Goal: Transaction & Acquisition: Purchase product/service

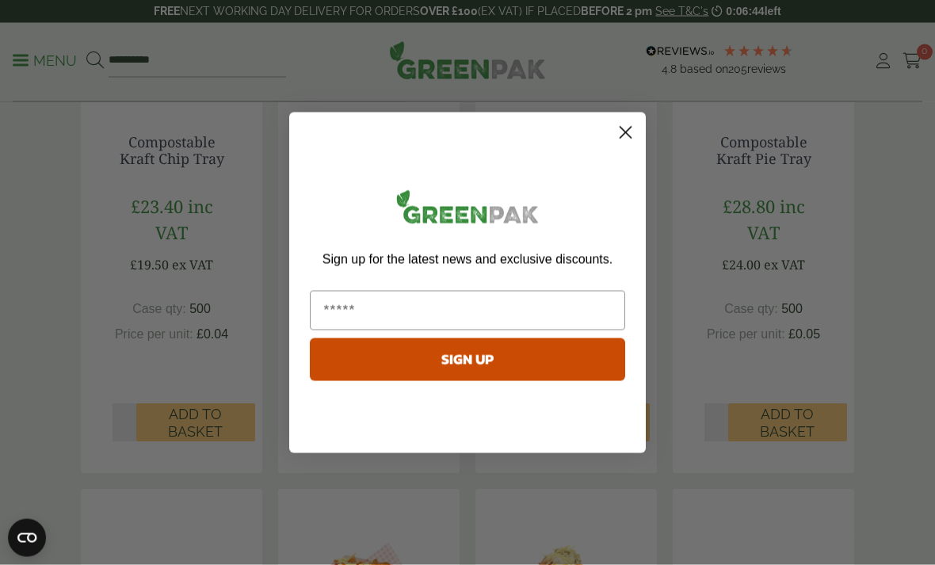
scroll to position [440, 0]
click at [630, 145] on circle "Close dialog" at bounding box center [625, 132] width 26 height 26
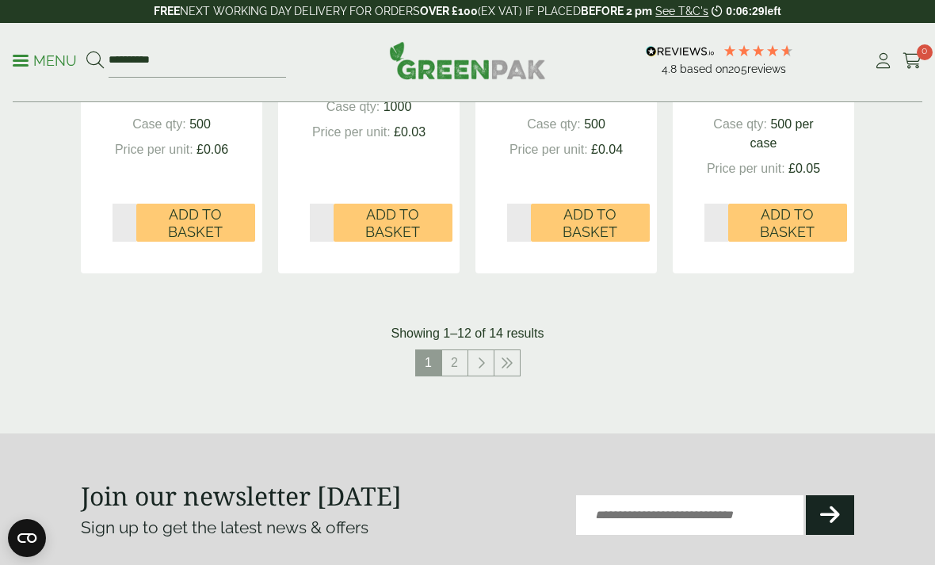
scroll to position [1829, 0]
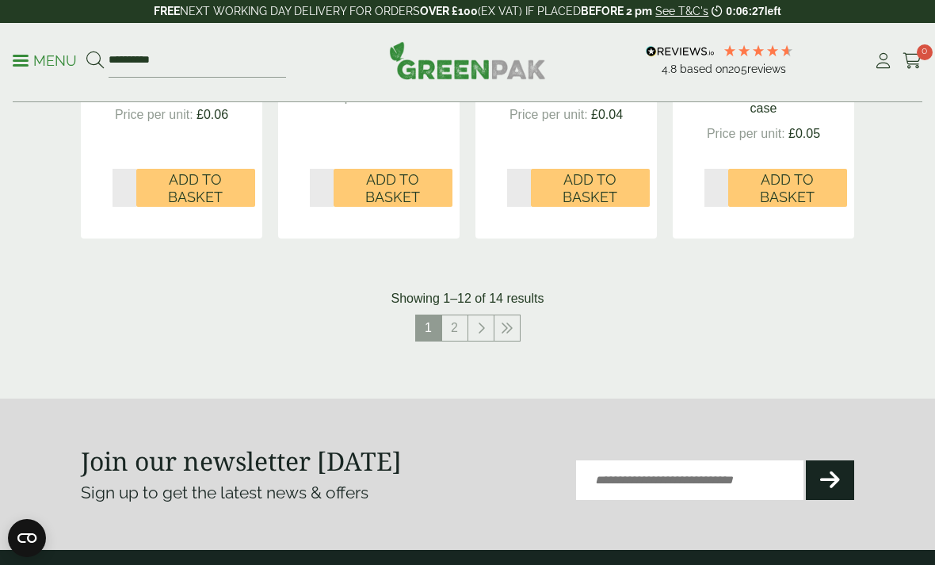
click at [526, 314] on nav "1 2" at bounding box center [467, 330] width 773 height 32
click at [519, 315] on link at bounding box center [506, 327] width 25 height 25
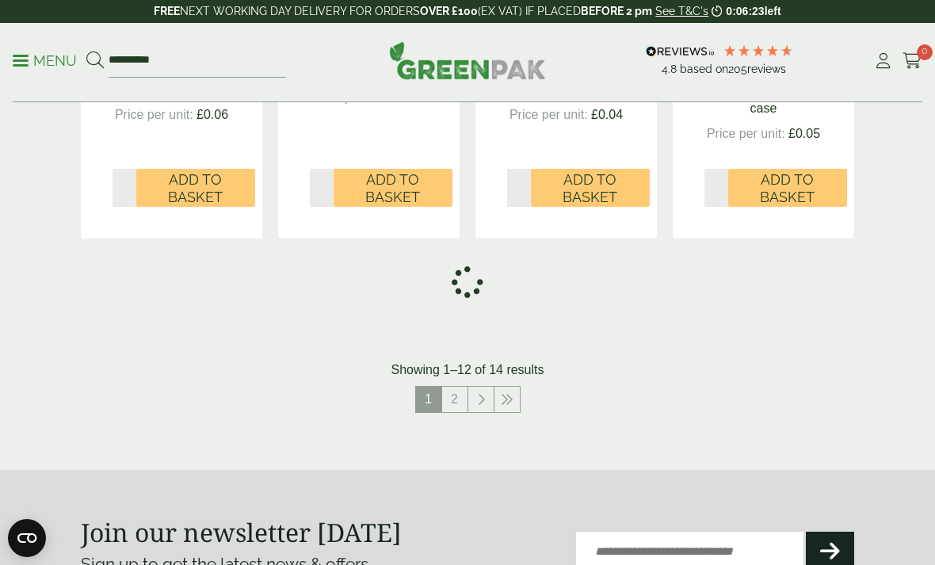
scroll to position [1175, 0]
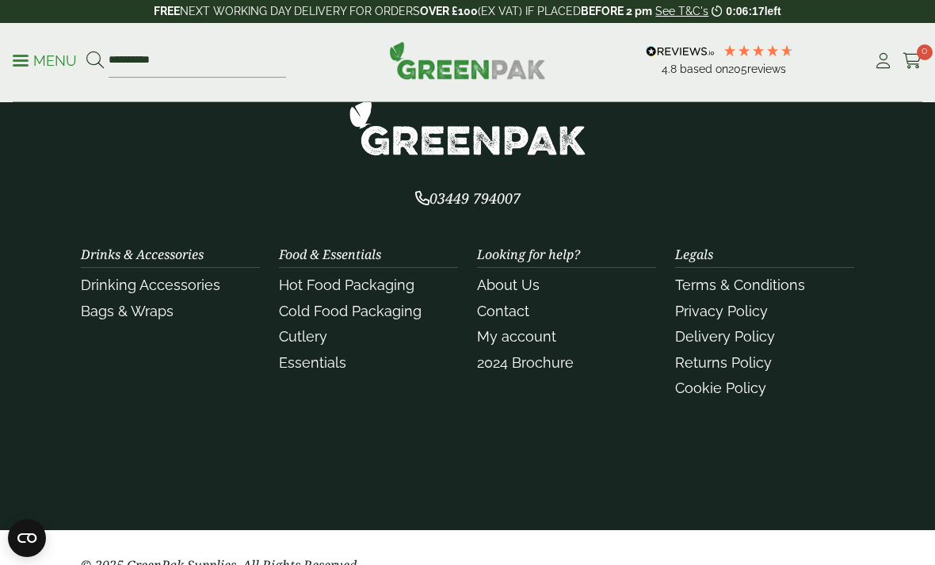
click at [269, 284] on div "Drinks & Accessories Drinking Accessories Bags & Wraps" at bounding box center [170, 325] width 198 height 156
click at [288, 284] on link "Hot Food Packaging" at bounding box center [346, 284] width 135 height 17
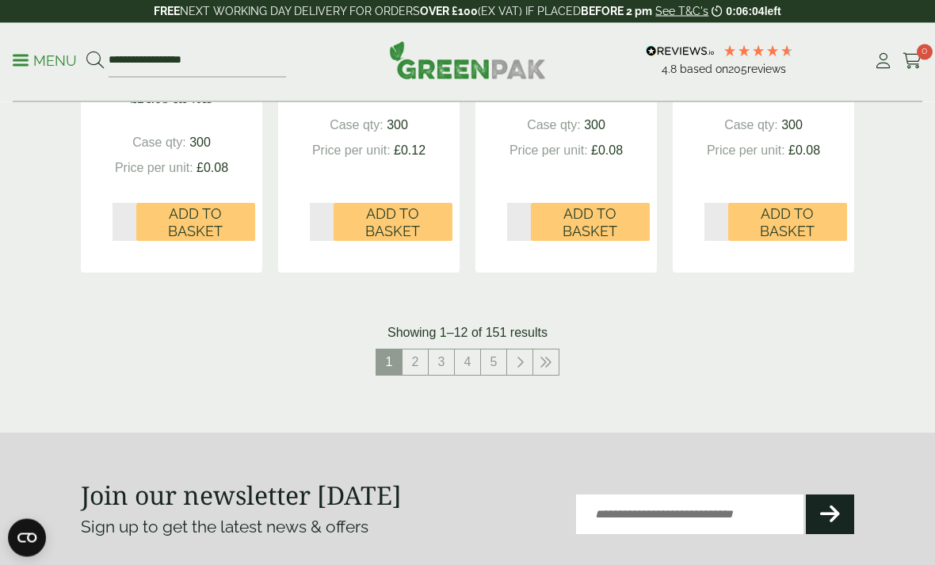
scroll to position [1941, 0]
click at [407, 349] on link "2" at bounding box center [414, 361] width 25 height 25
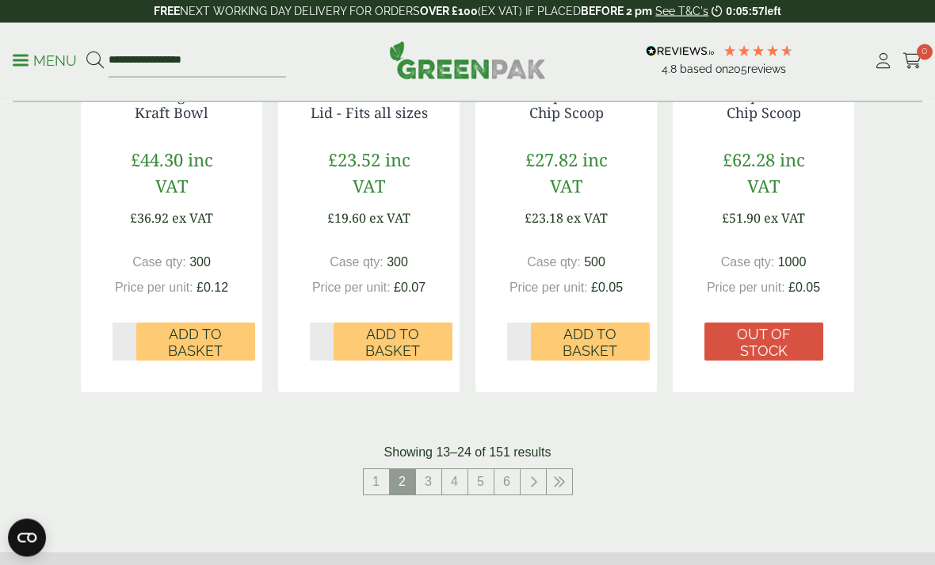
scroll to position [1838, 0]
click at [425, 480] on link "3" at bounding box center [428, 481] width 25 height 25
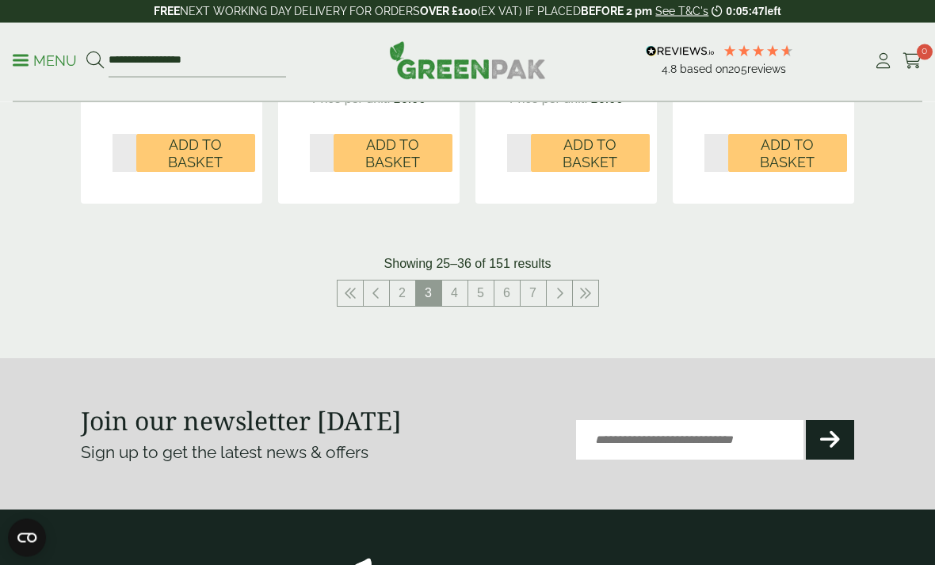
scroll to position [2057, 0]
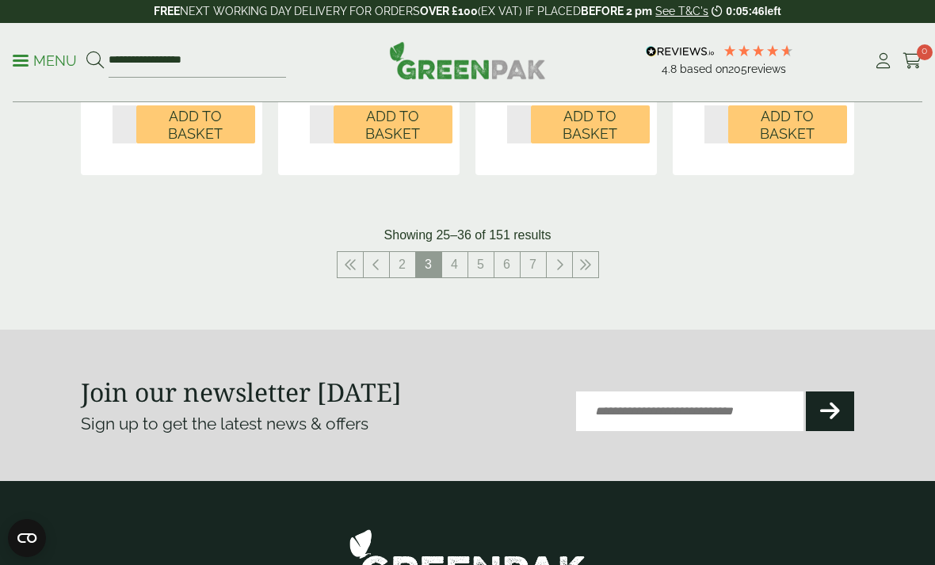
click at [455, 252] on link "4" at bounding box center [454, 264] width 25 height 25
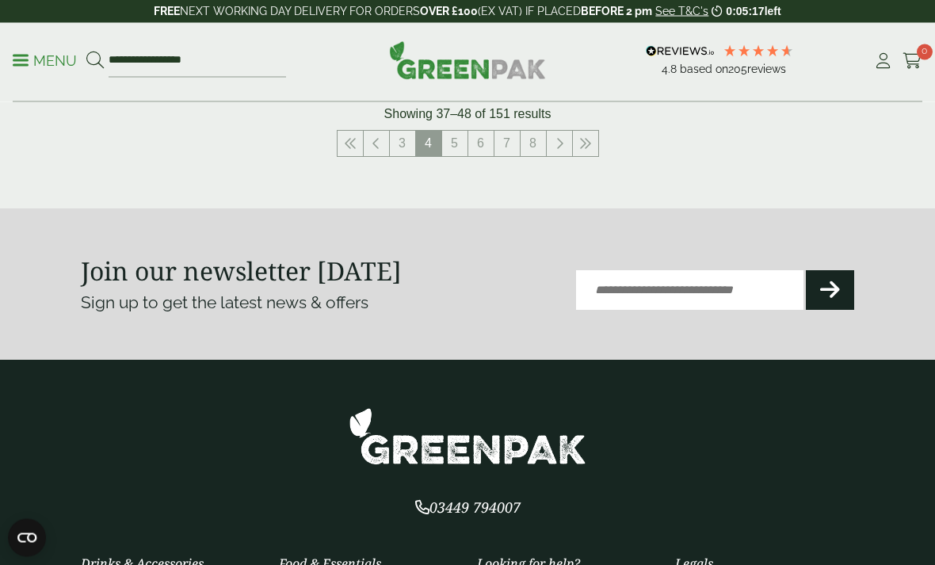
scroll to position [2193, 0]
click at [579, 137] on icon at bounding box center [585, 143] width 13 height 13
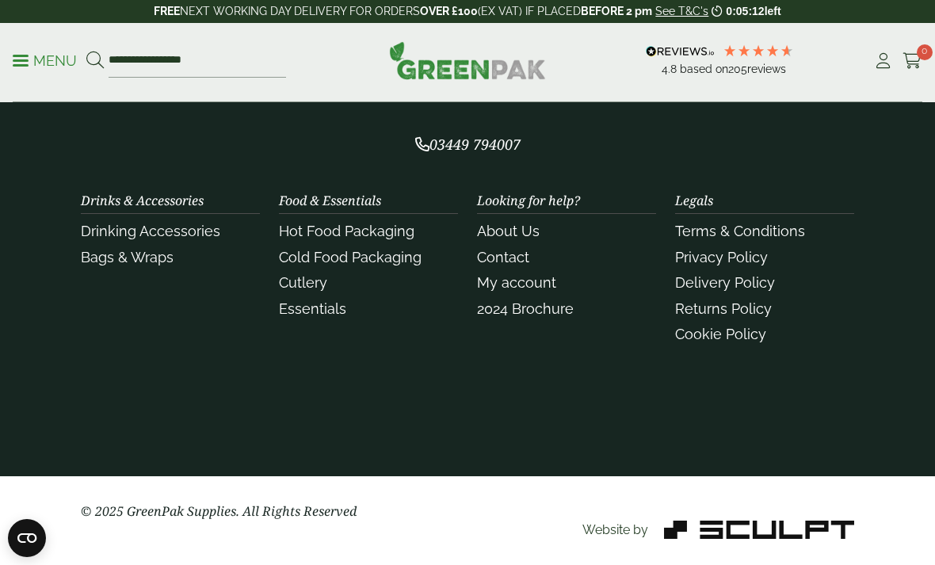
scroll to position [1910, 0]
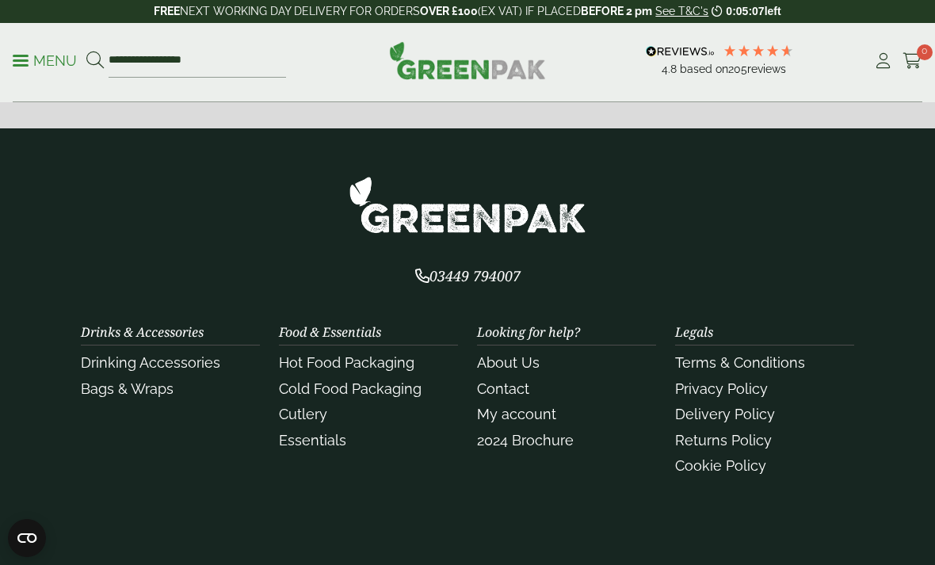
scroll to position [1982, 0]
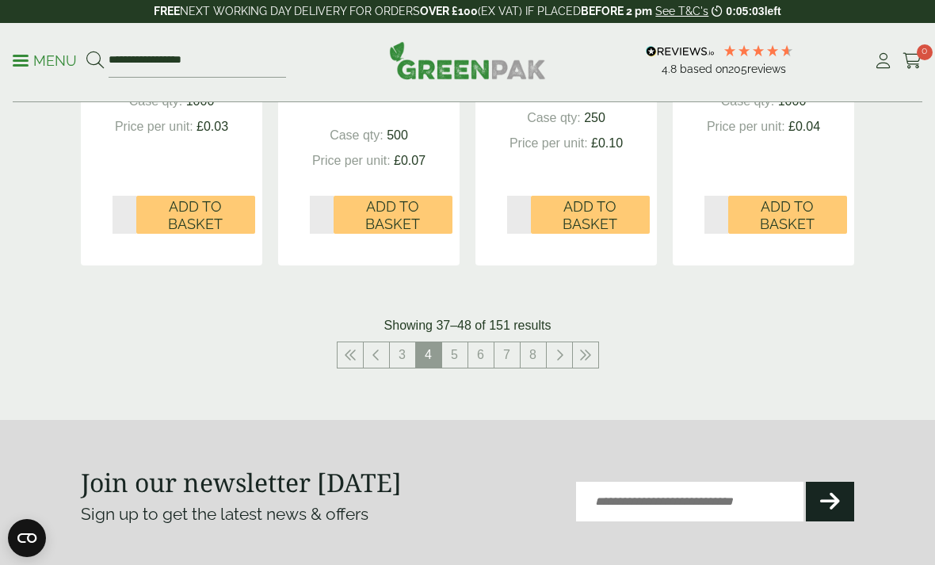
click at [444, 342] on link "5" at bounding box center [454, 354] width 25 height 25
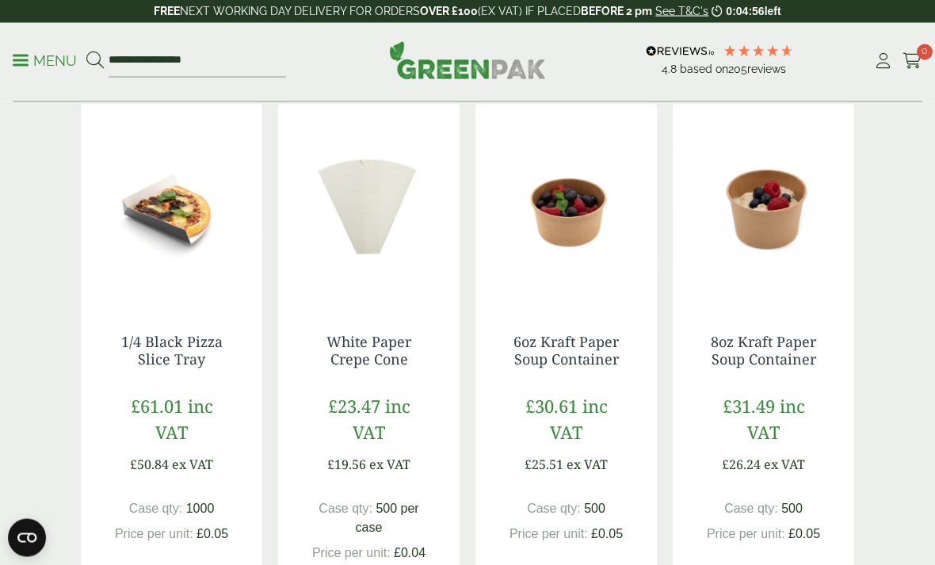
scroll to position [421, 0]
click at [202, 44] on input "**********" at bounding box center [197, 60] width 177 height 33
click at [229, 68] on input "**********" at bounding box center [197, 60] width 177 height 33
type input "*"
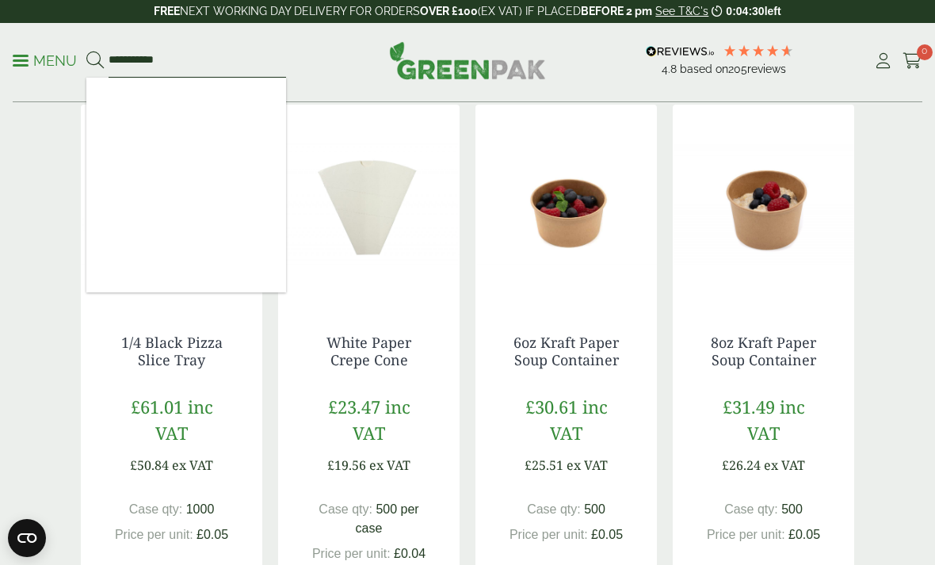
type input "**********"
click at [94, 60] on button at bounding box center [94, 61] width 17 height 21
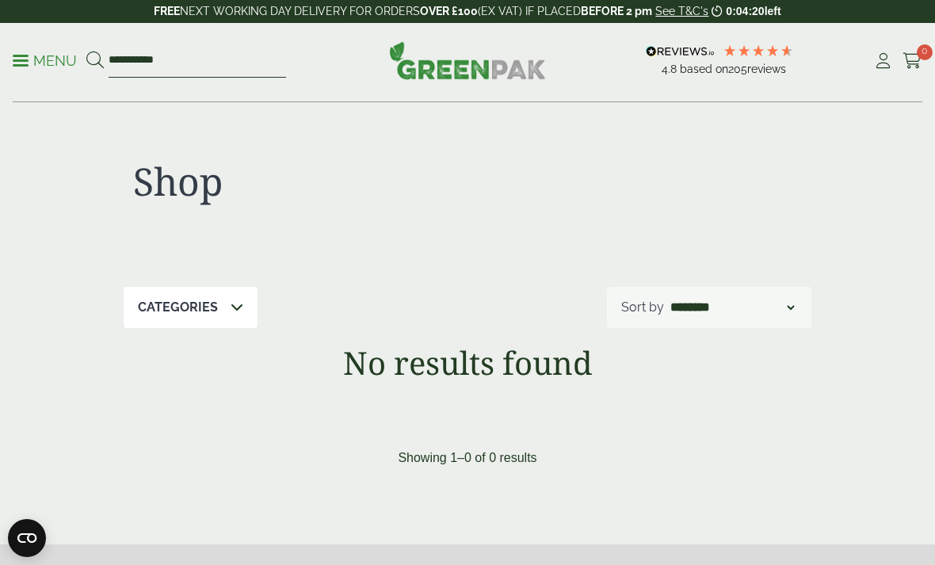
click at [177, 55] on input "**********" at bounding box center [197, 60] width 177 height 33
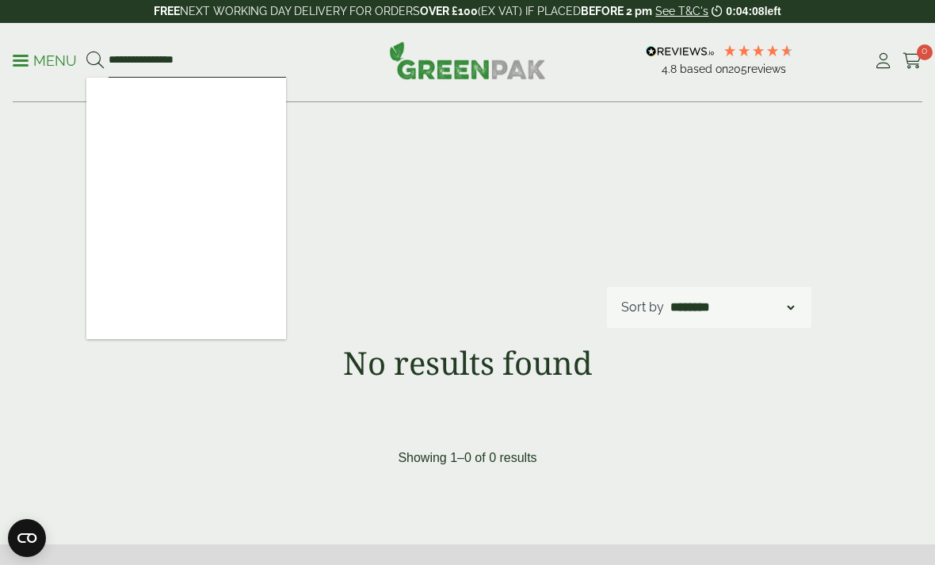
type input "**********"
click at [94, 60] on button at bounding box center [94, 61] width 17 height 21
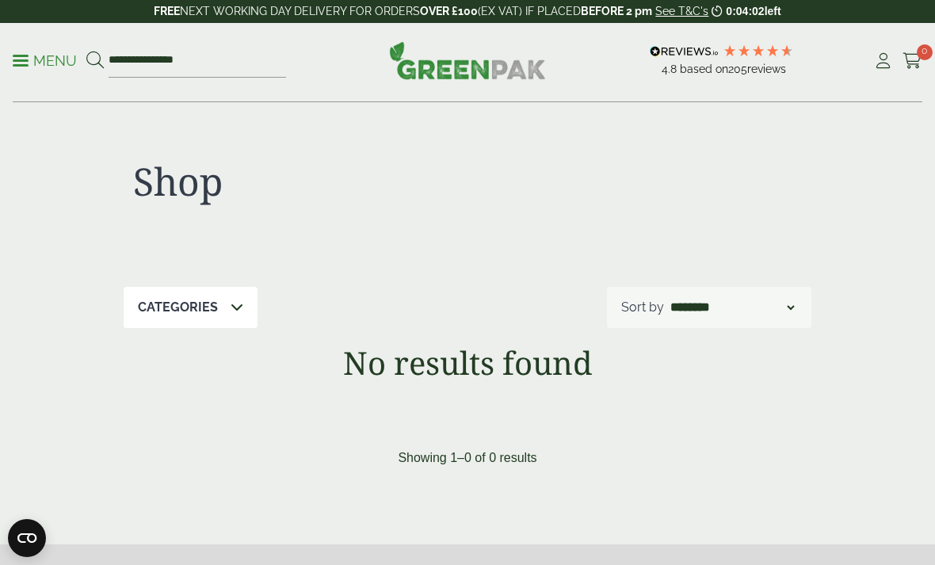
click at [14, 61] on span at bounding box center [21, 60] width 16 height 2
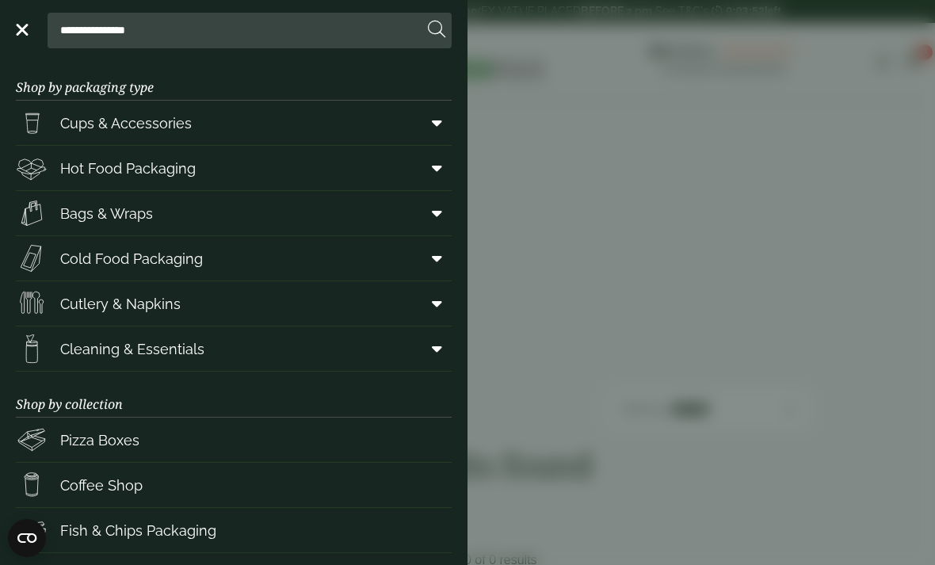
click at [63, 162] on span "Hot Food Packaging" at bounding box center [127, 168] width 135 height 21
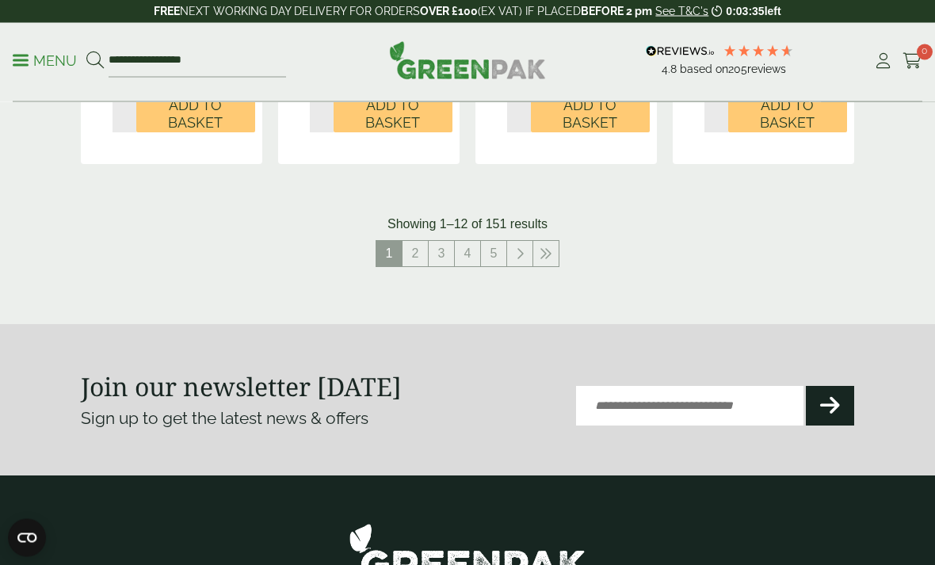
scroll to position [2049, 0]
click at [461, 241] on link "4" at bounding box center [467, 253] width 25 height 25
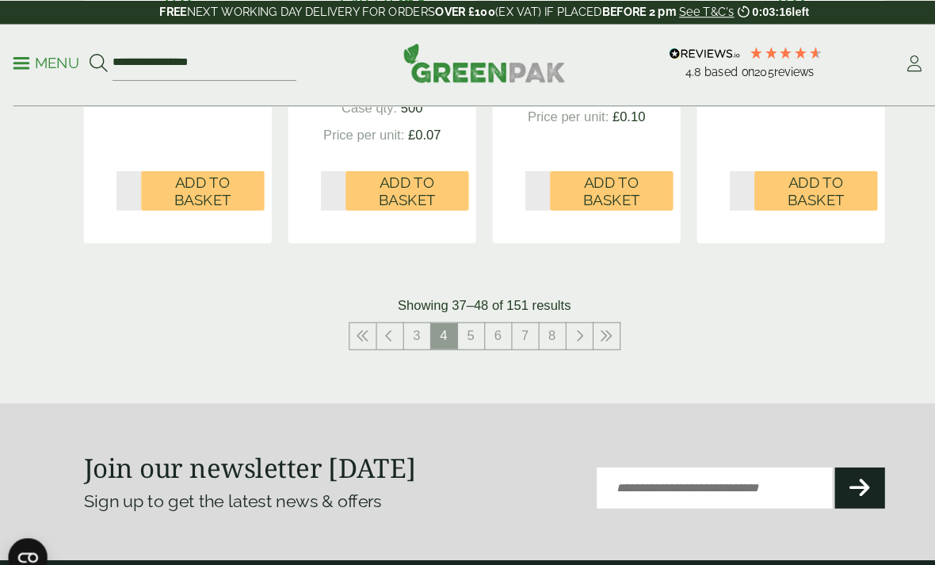
scroll to position [2013, 0]
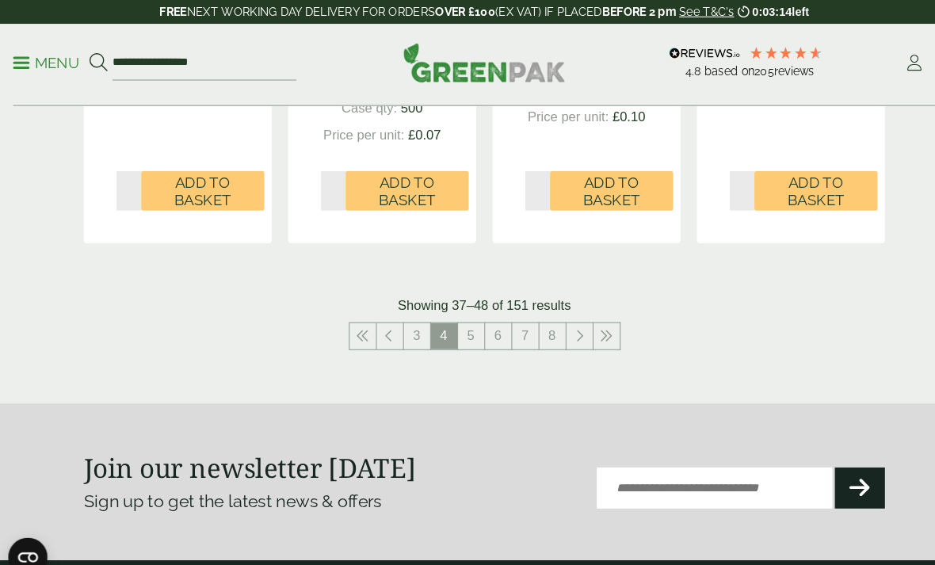
click at [585, 311] on link at bounding box center [585, 323] width 25 height 25
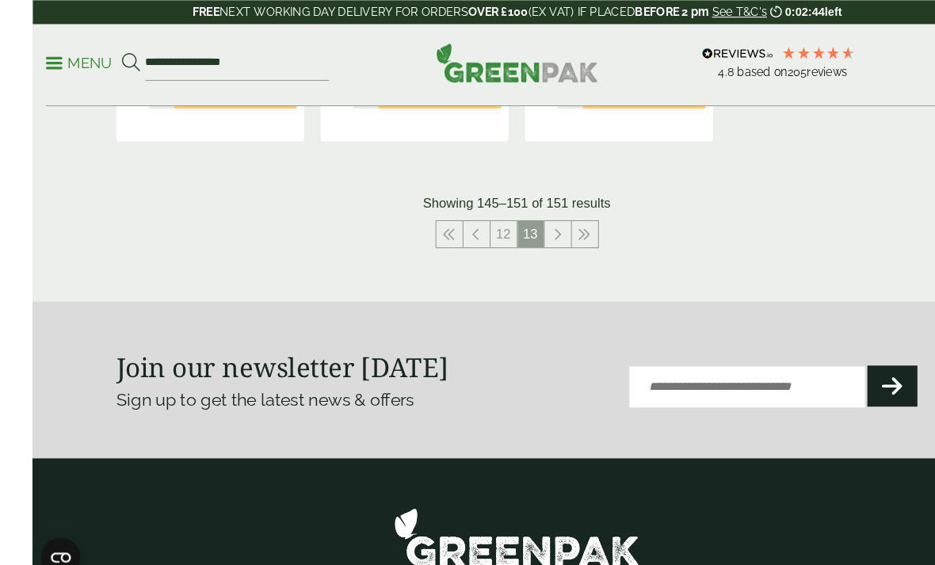
scroll to position [1429, 0]
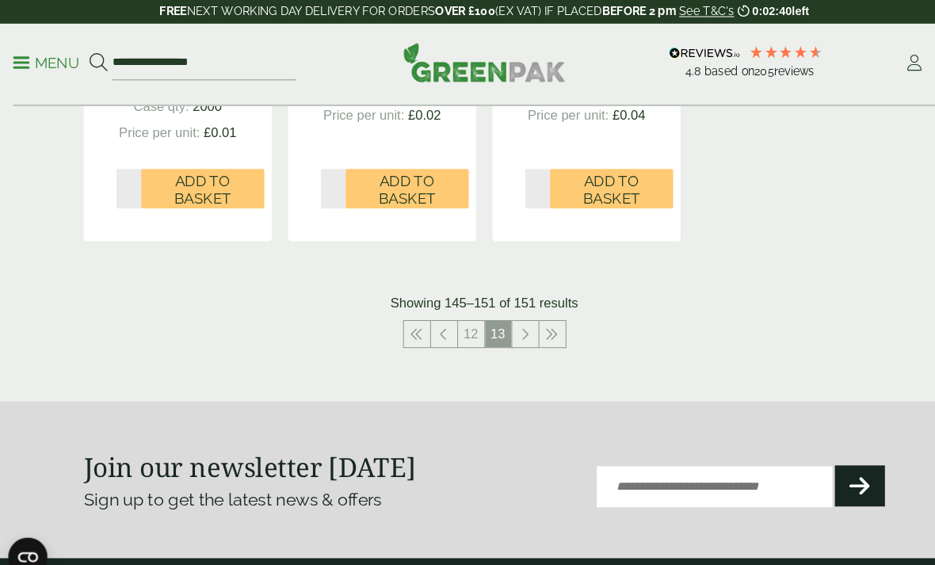
click at [390, 288] on p "Showing 145–151 of 151 results" at bounding box center [467, 293] width 181 height 19
click at [390, 310] on link at bounding box center [402, 322] width 25 height 25
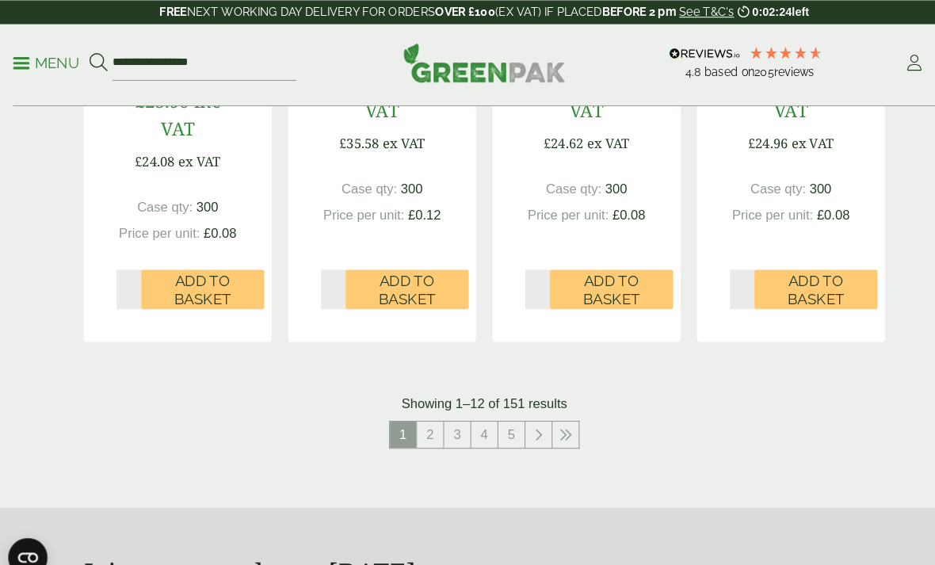
scroll to position [1884, 0]
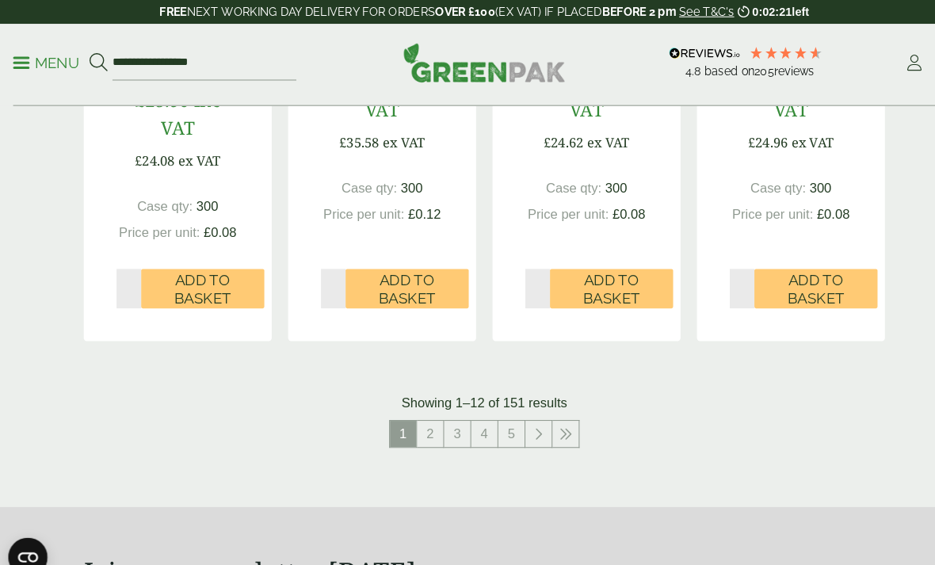
click at [413, 410] on link "2" at bounding box center [414, 418] width 25 height 25
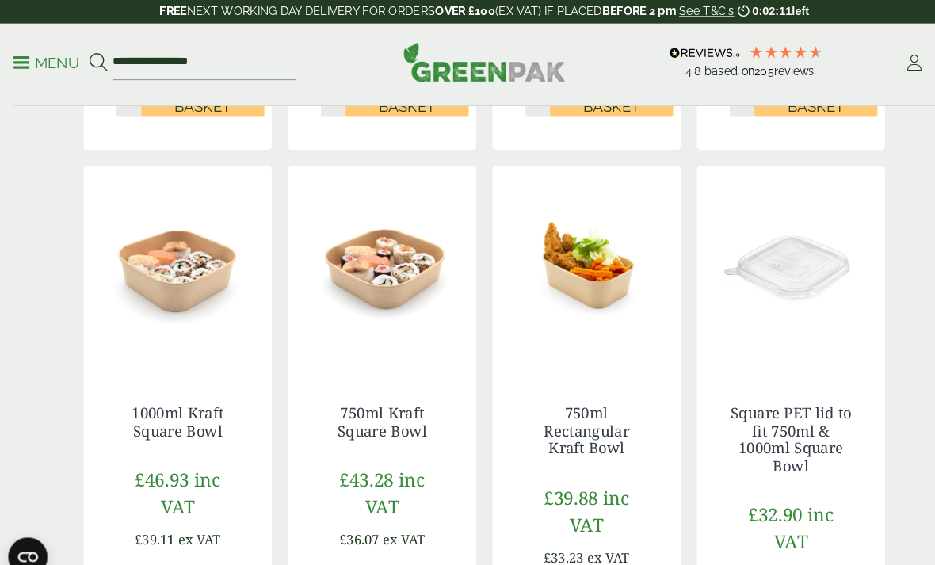
scroll to position [904, 0]
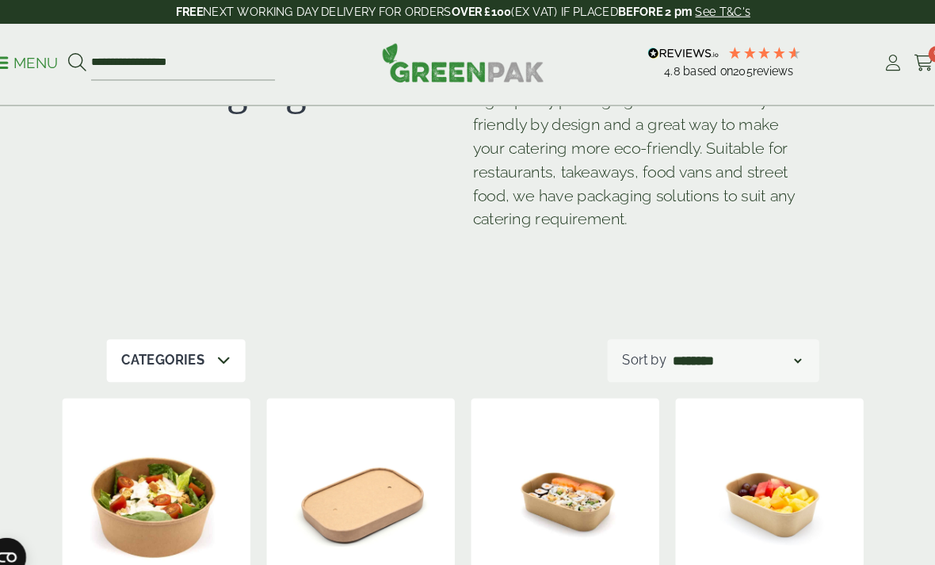
scroll to position [139, 0]
